Goal: Transaction & Acquisition: Purchase product/service

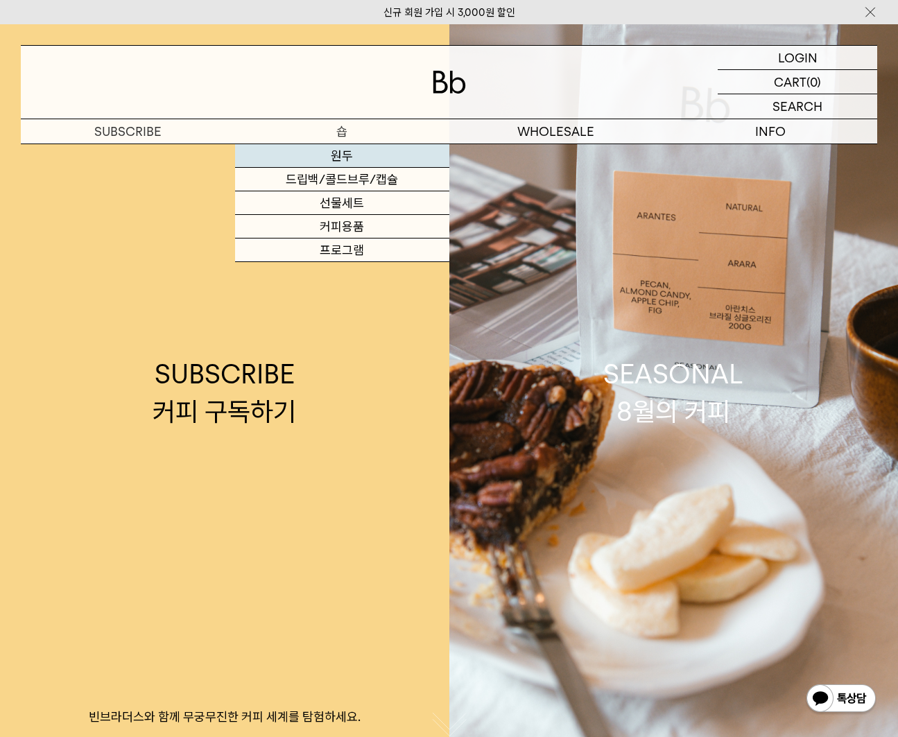
click at [348, 152] on link "원두" at bounding box center [342, 156] width 214 height 24
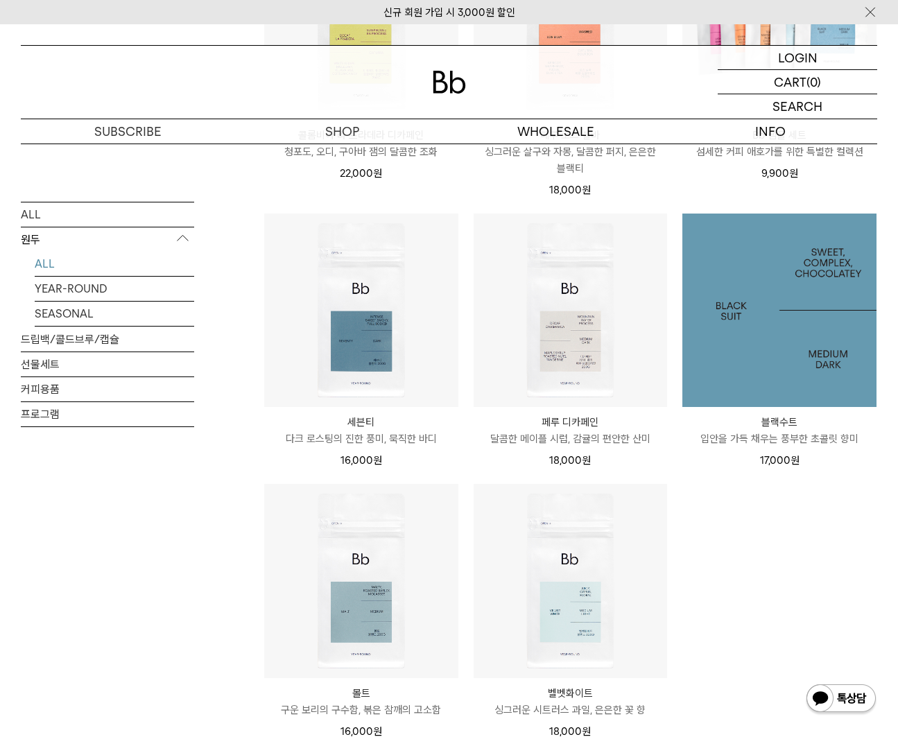
scroll to position [638, 0]
click at [780, 393] on img at bounding box center [779, 312] width 194 height 194
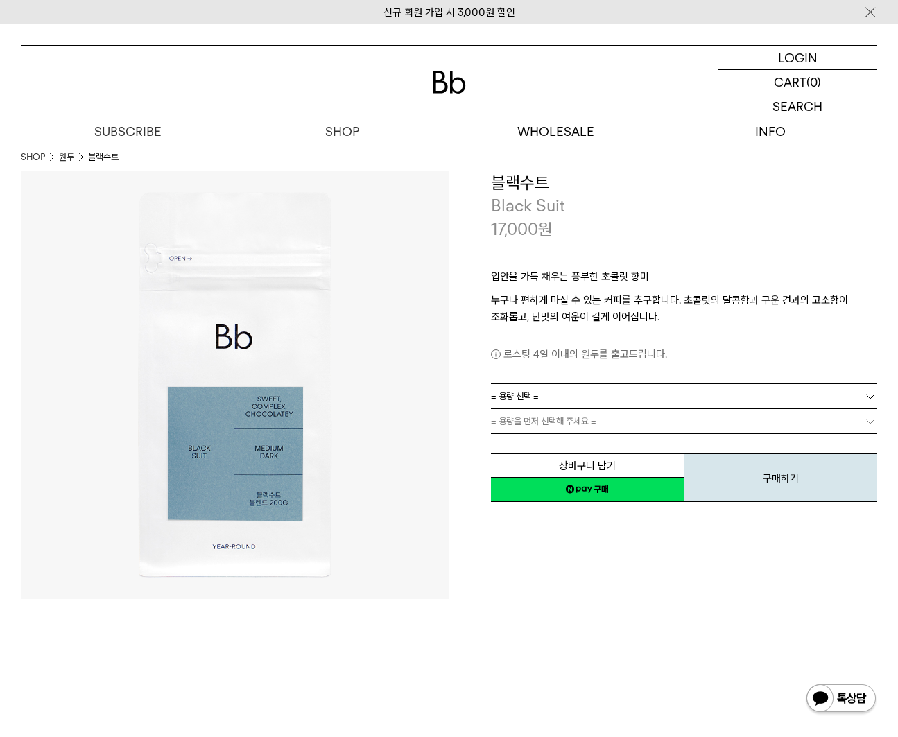
click at [582, 390] on link "= 용량 선택 =" at bounding box center [684, 396] width 387 height 24
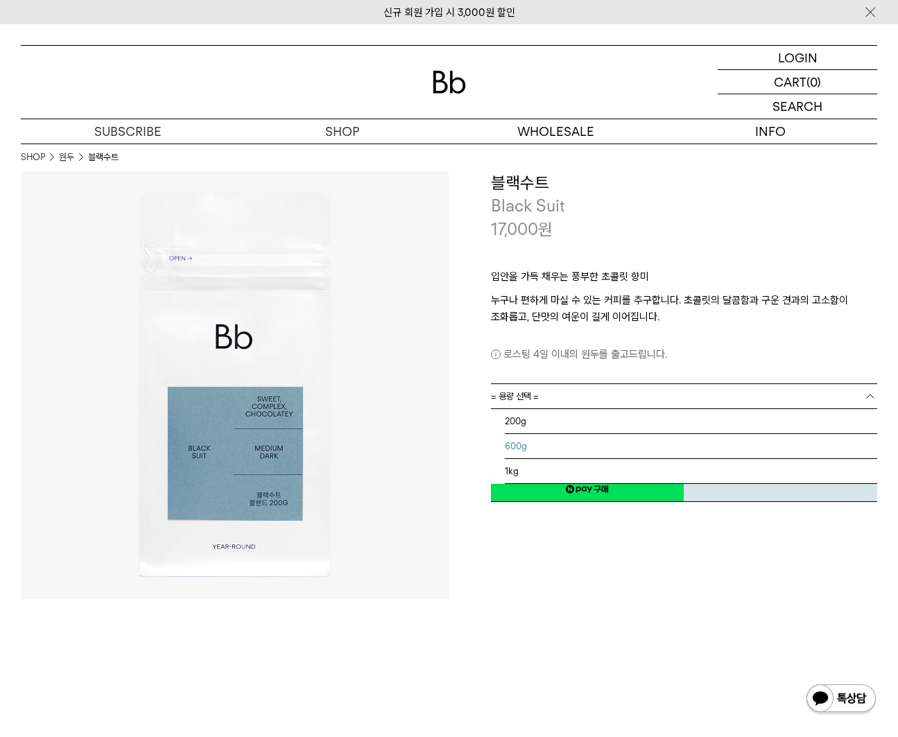
click at [553, 452] on li "600g" at bounding box center [691, 446] width 373 height 25
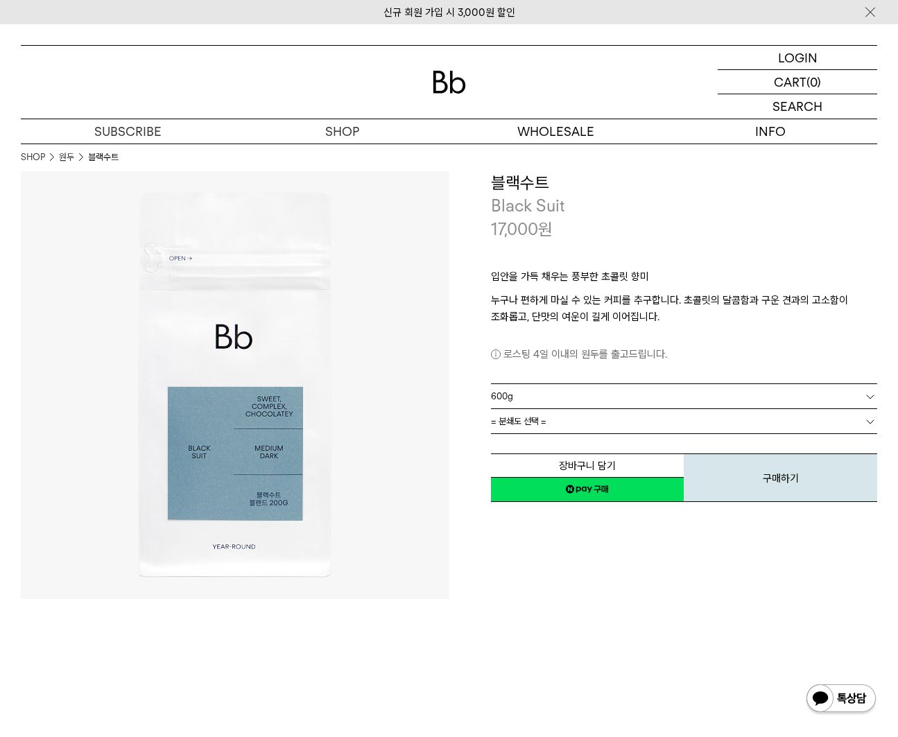
click at [586, 431] on link "= 분쇄도 선택 =" at bounding box center [684, 421] width 387 height 24
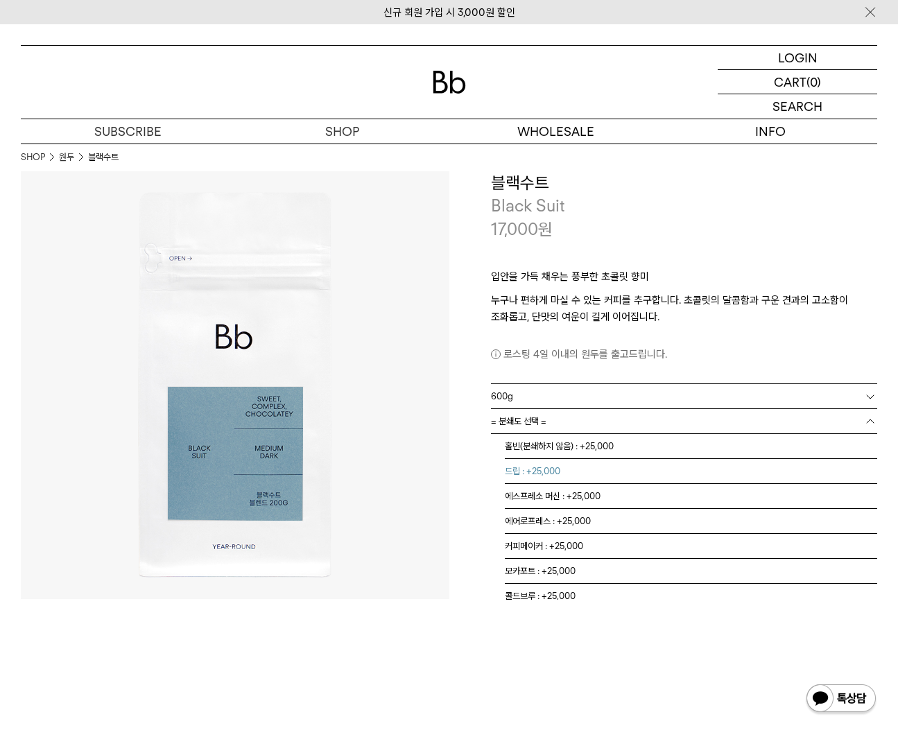
click at [557, 476] on li "드립 : +25,000" at bounding box center [691, 471] width 373 height 25
